Goal: Obtain resource: Obtain resource

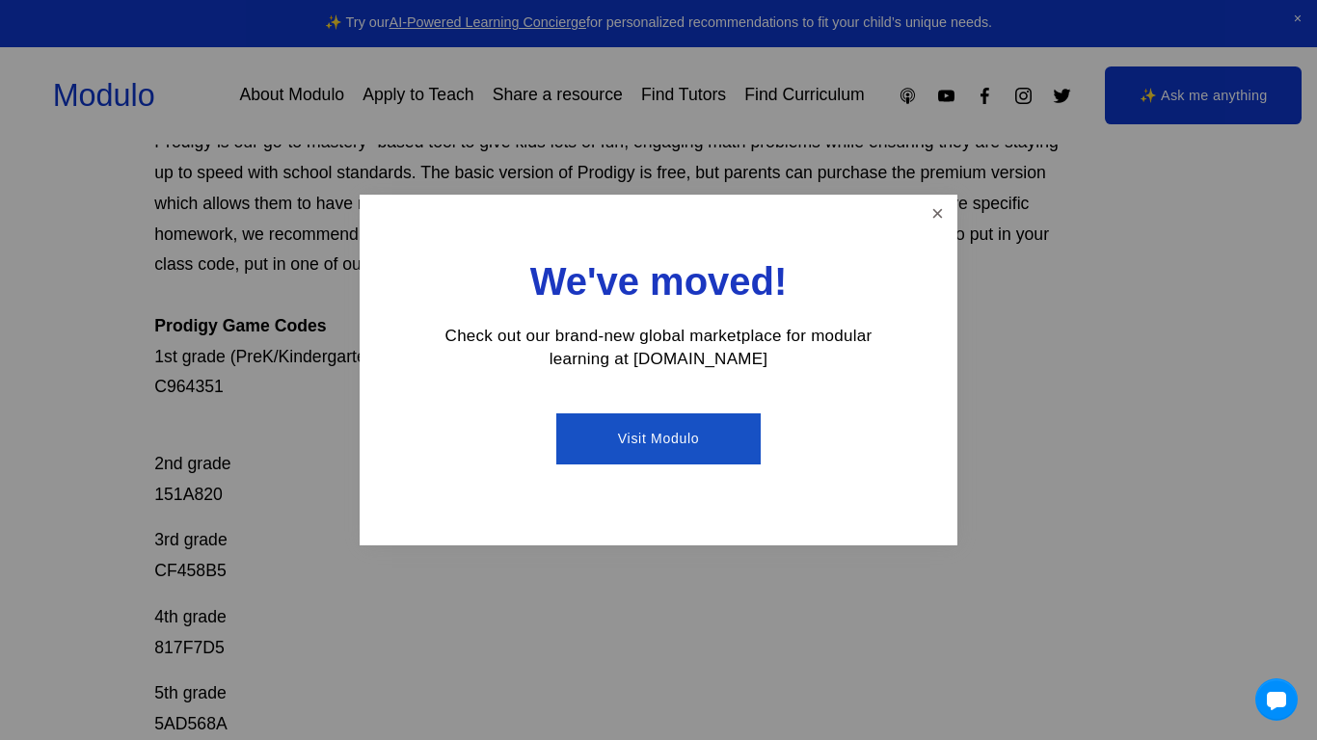
scroll to position [195, 0]
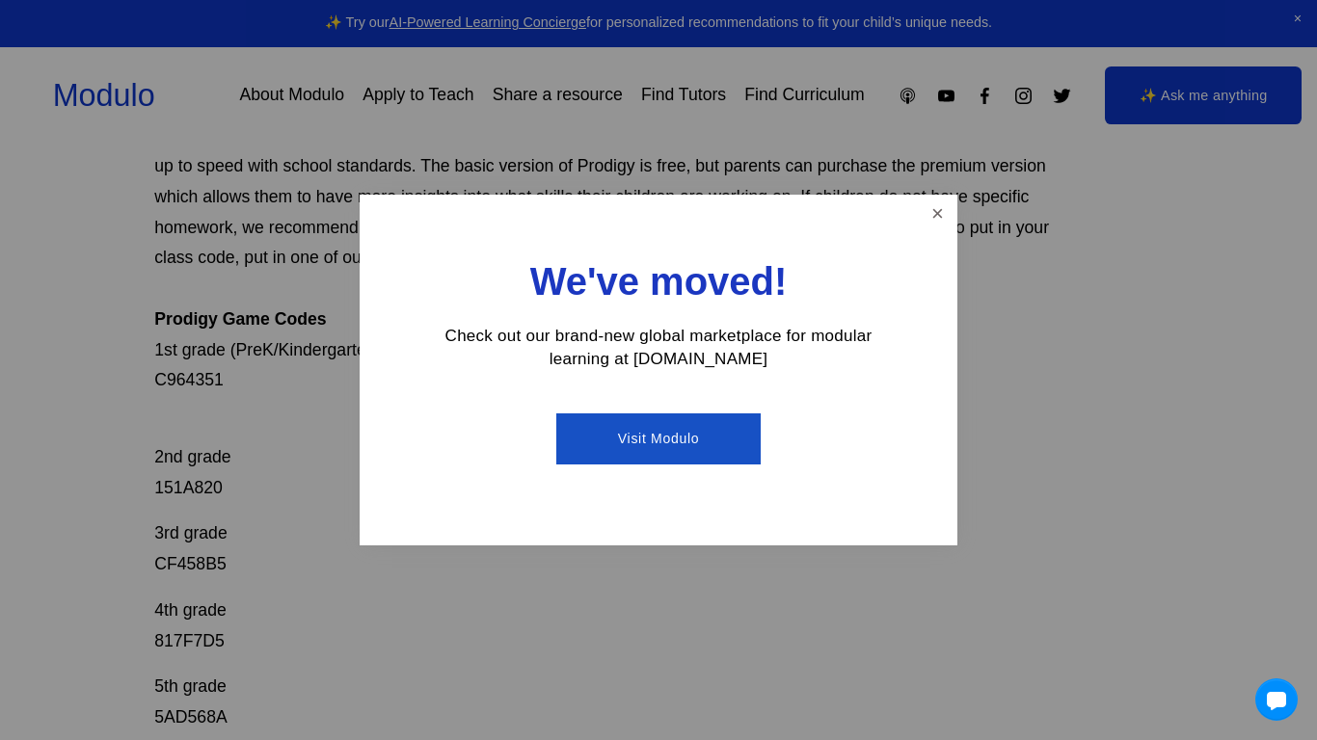
click at [909, 215] on div "We've moved! Check out our brand-new global marketplace for modular learning at…" at bounding box center [659, 371] width 598 height 352
click at [939, 209] on link "Close" at bounding box center [938, 215] width 34 height 34
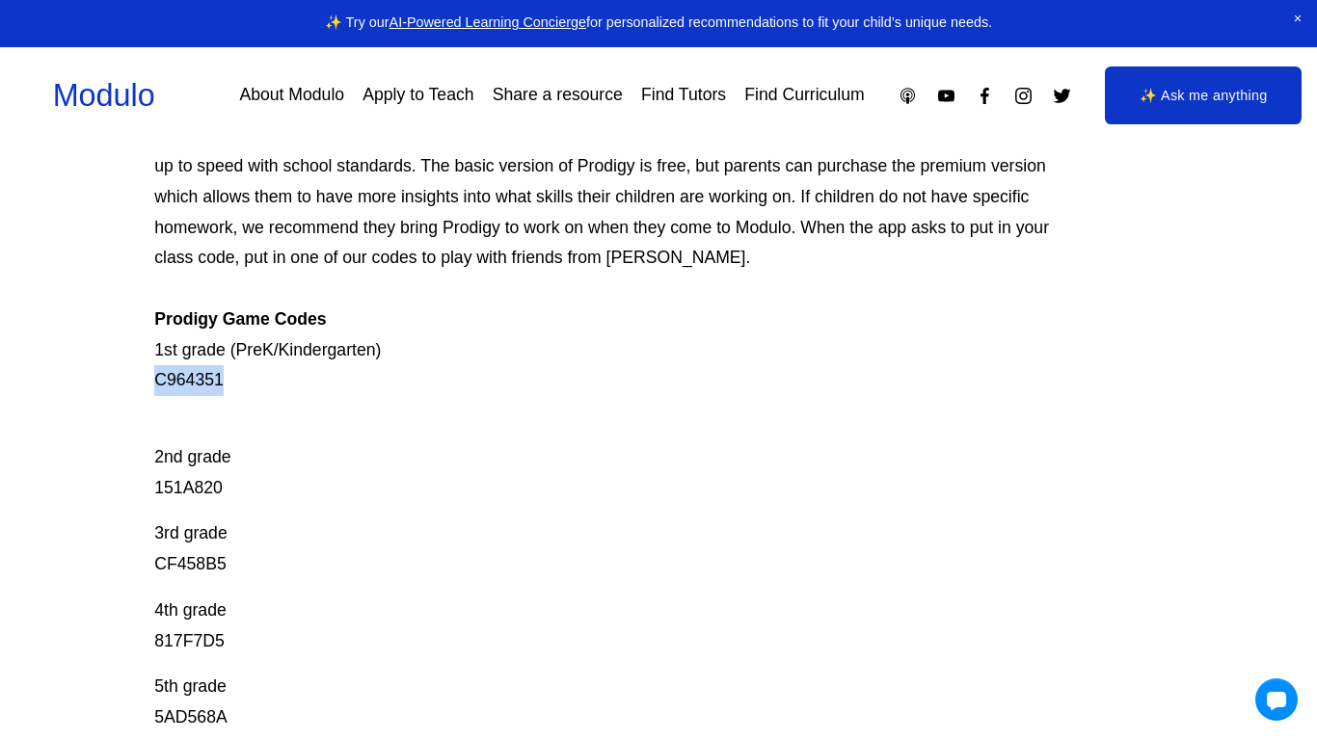
drag, startPoint x: 142, startPoint y: 378, endPoint x: 254, endPoint y: 386, distance: 112.1
click at [254, 386] on div "Prodigy Game Codes Prodigy is our go-to mastery- based tool to give kids lots o…" at bounding box center [658, 618] width 1317 height 1163
copy p "C964351"
click at [120, 472] on div "Prodigy Game Codes Prodigy is our go-to mastery- based tool to give kids lots o…" at bounding box center [658, 618] width 1317 height 1163
drag, startPoint x: 147, startPoint y: 491, endPoint x: 311, endPoint y: 488, distance: 163.9
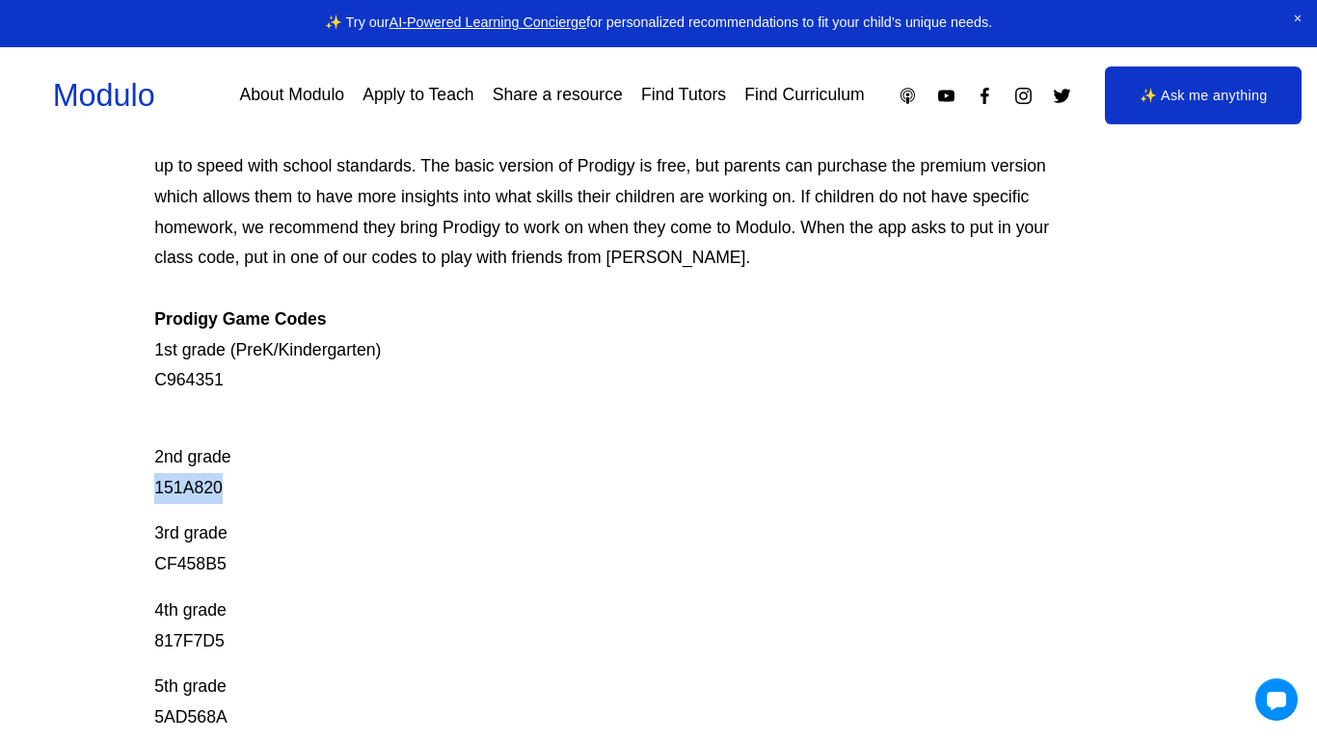
click at [311, 488] on div "Prodigy Game Codes Prodigy is our go-to mastery- based tool to give kids lots o…" at bounding box center [658, 618] width 1317 height 1163
copy p "151A820"
